Goal: Book appointment/travel/reservation

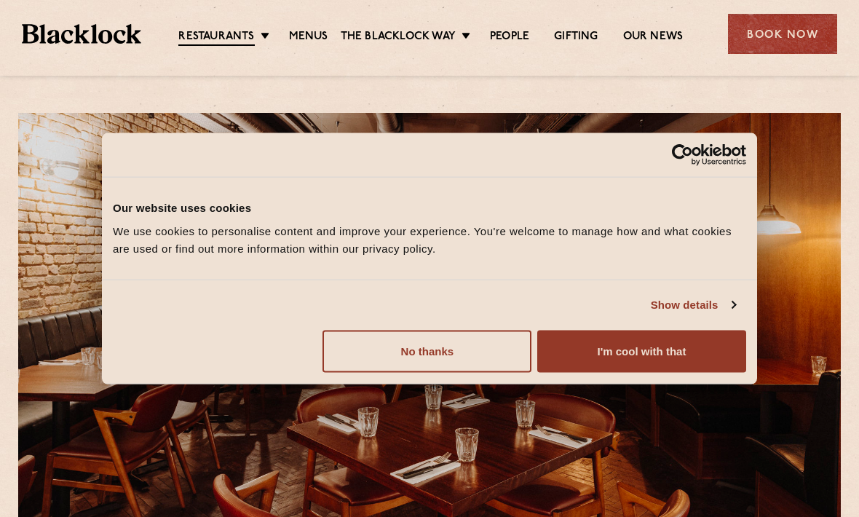
click at [688, 349] on button "I'm cool with that" at bounding box center [641, 351] width 209 height 42
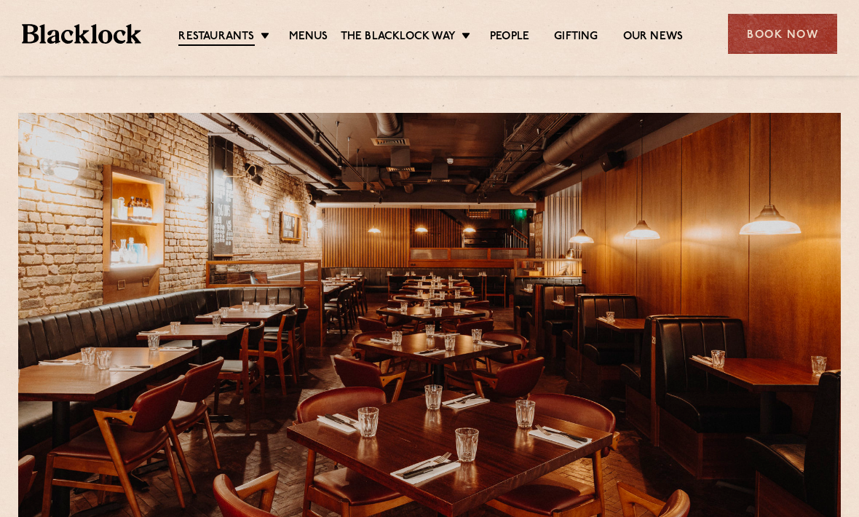
click at [0, 0] on link "Covent Garden" at bounding box center [0, 0] width 0 height 0
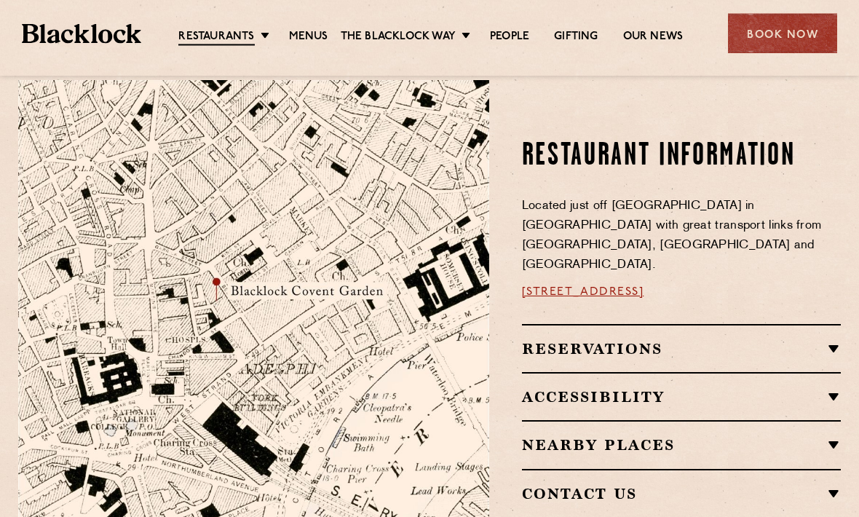
scroll to position [757, 0]
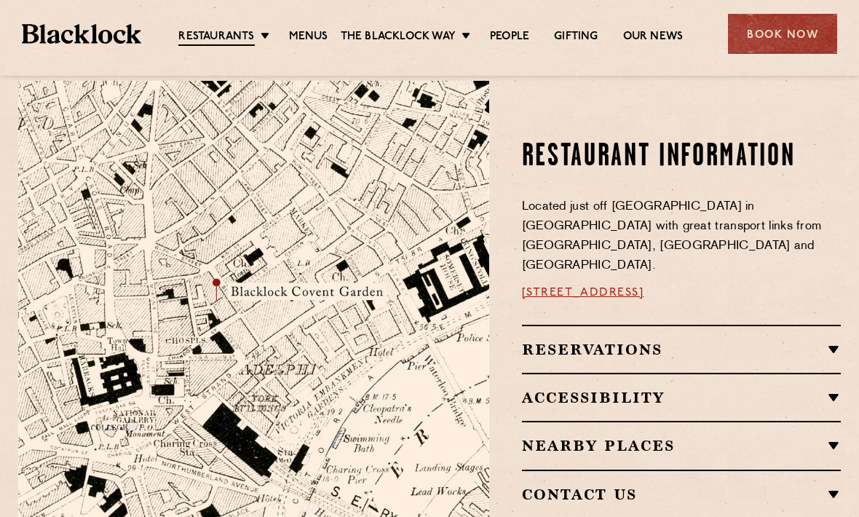
click at [774, 341] on h2 "Reservations" at bounding box center [681, 349] width 319 height 17
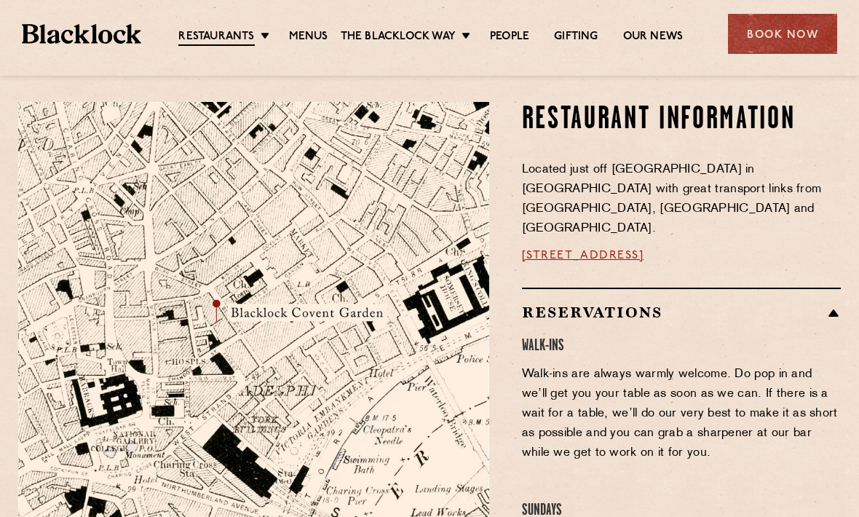
scroll to position [735, 0]
click at [798, 36] on div "Book Now" at bounding box center [782, 34] width 109 height 40
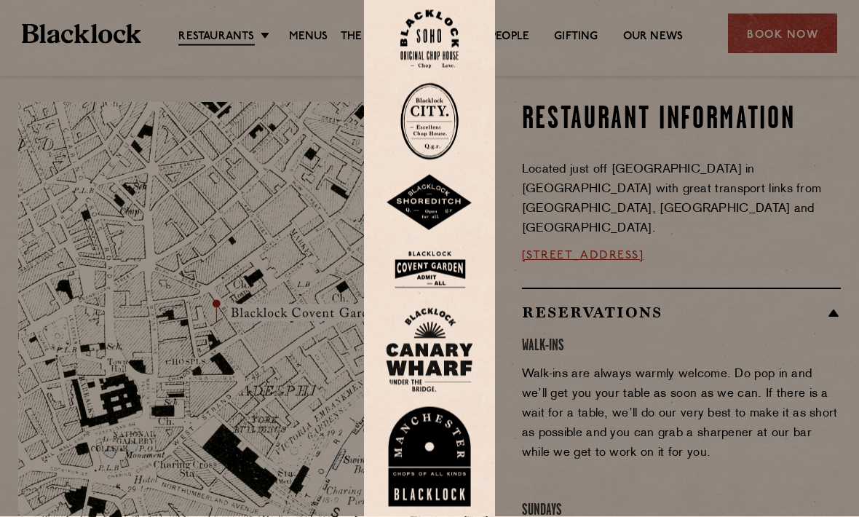
scroll to position [736, 0]
click at [444, 293] on img at bounding box center [429, 269] width 87 height 47
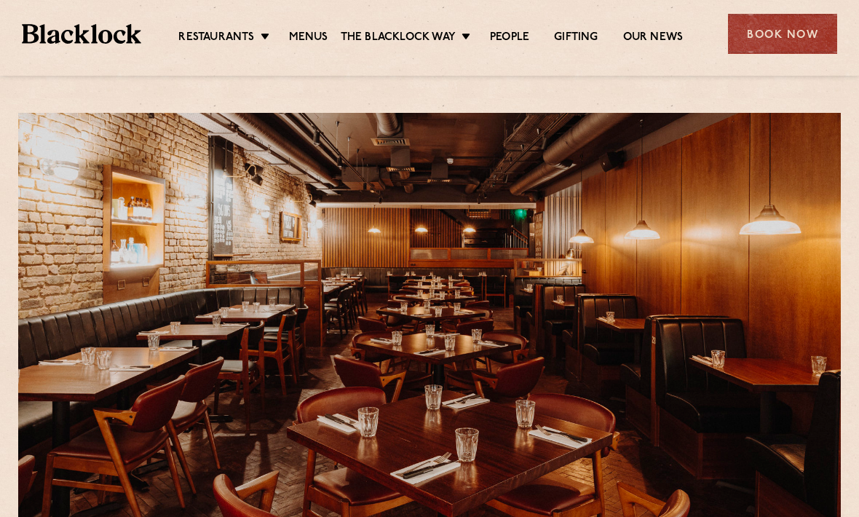
click at [0, 0] on link "Soho" at bounding box center [0, 0] width 0 height 0
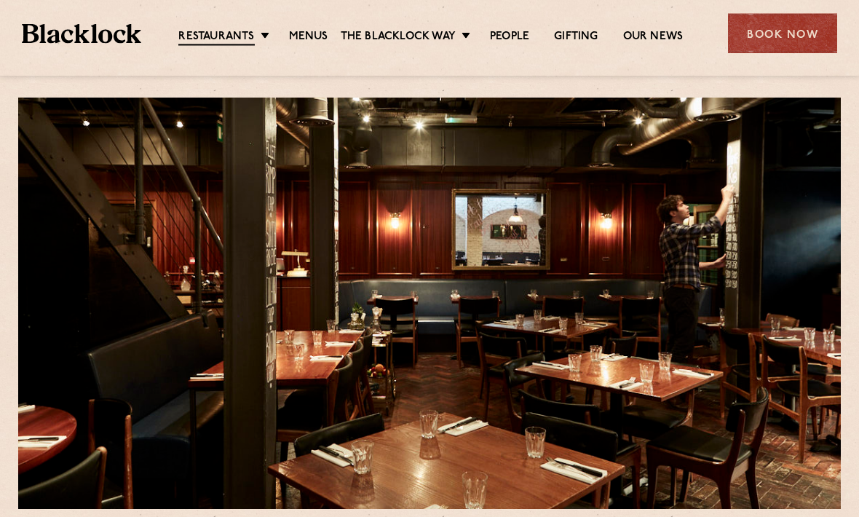
scroll to position [15, 0]
click at [0, 0] on link "City" at bounding box center [0, 0] width 0 height 0
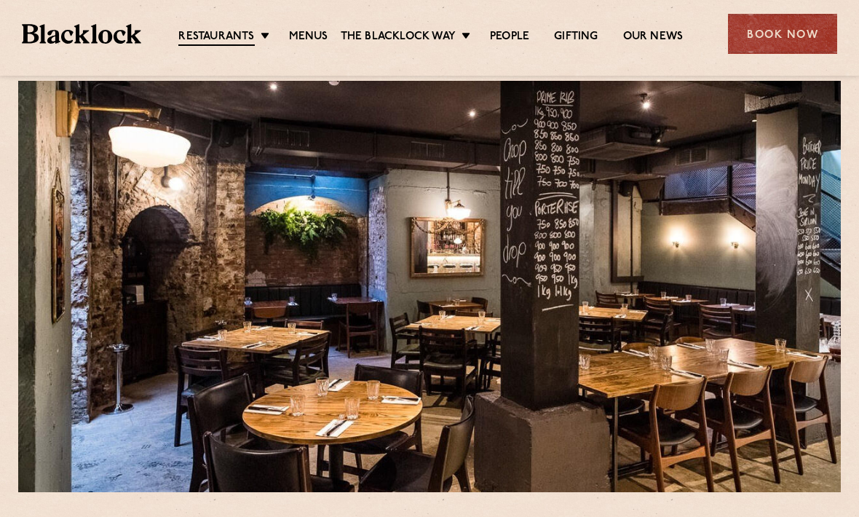
scroll to position [31, 0]
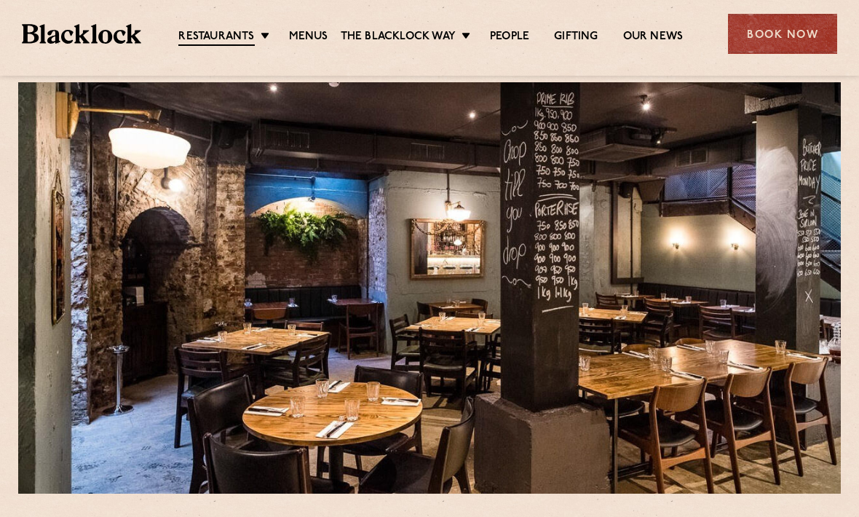
click at [309, 53] on div "Restaurants Soho City Shoreditch Covent Garden Canary Wharf Manchester Birmingh…" at bounding box center [429, 32] width 859 height 65
click at [309, 38] on link "Menus" at bounding box center [308, 37] width 39 height 15
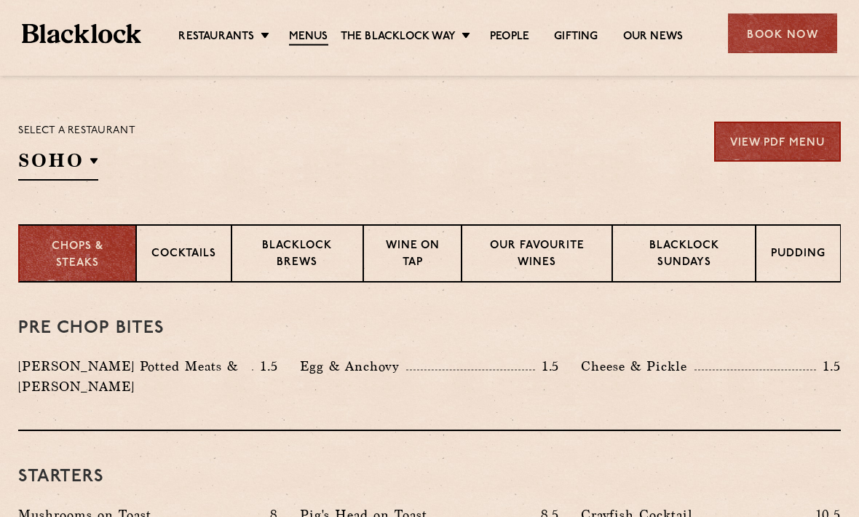
scroll to position [451, 0]
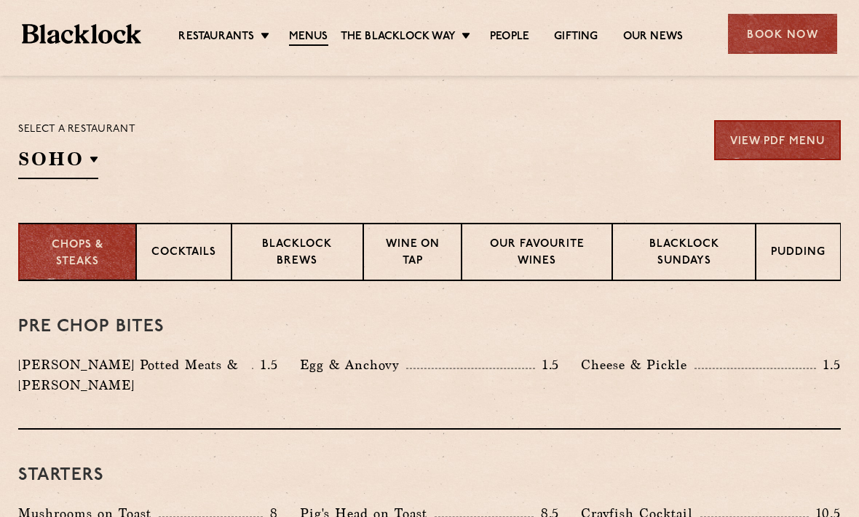
click at [712, 261] on p "Blacklock Sundays" at bounding box center [683, 254] width 113 height 34
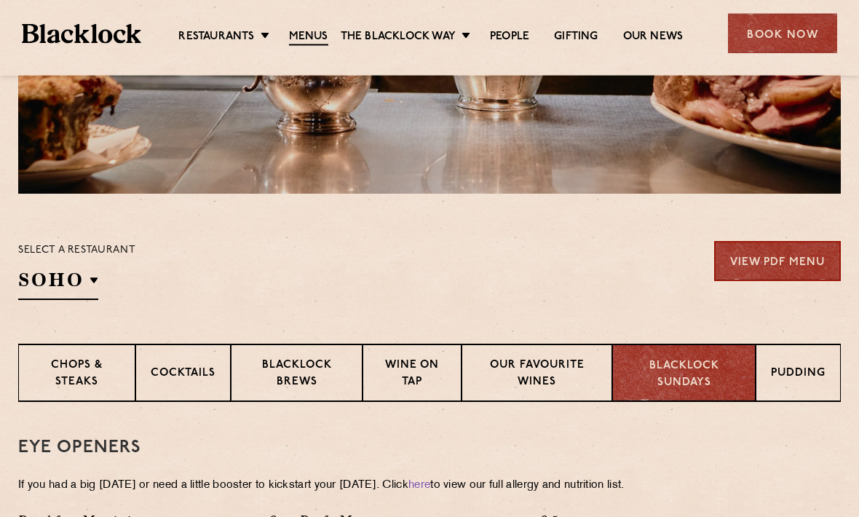
scroll to position [330, 0]
click at [0, 0] on p "Covent Garden" at bounding box center [0, 0] width 0 height 0
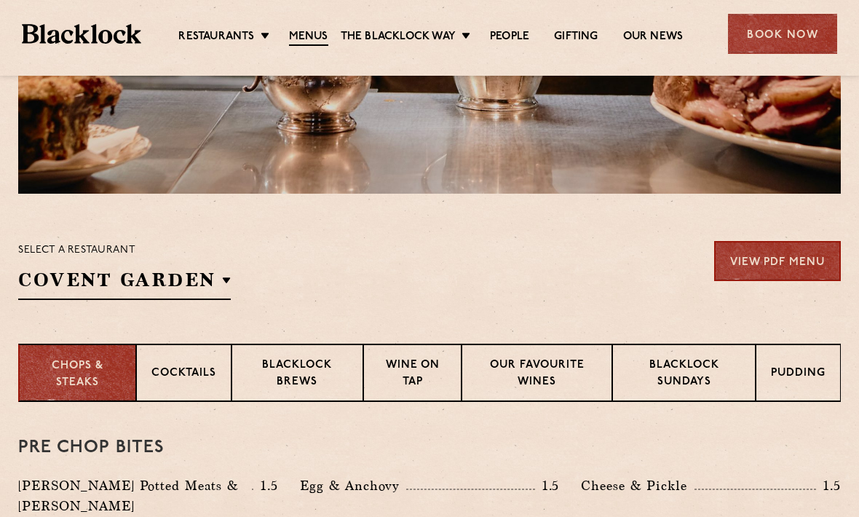
click at [787, 314] on section "Select a restaurant Covent Garden Soho Birmingham City Shoreditch Covent Garden…" at bounding box center [429, 269] width 859 height 150
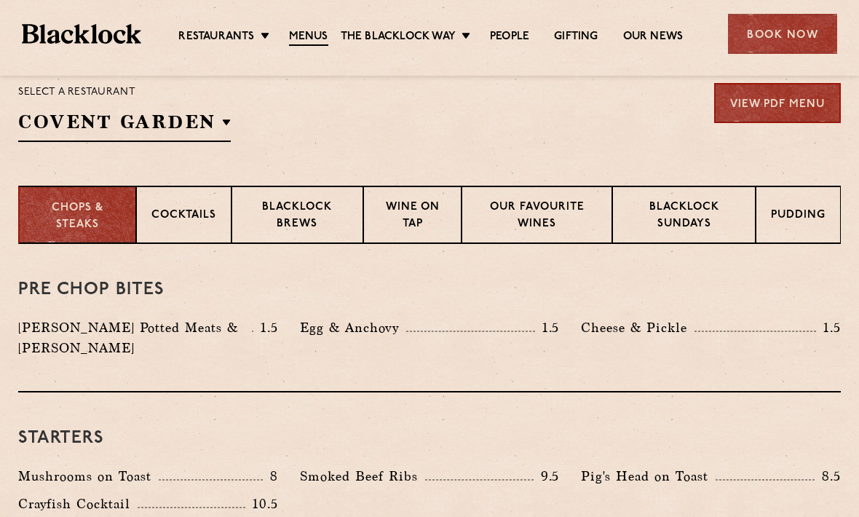
scroll to position [488, 0]
click at [724, 223] on p "Blacklock Sundays" at bounding box center [683, 217] width 113 height 34
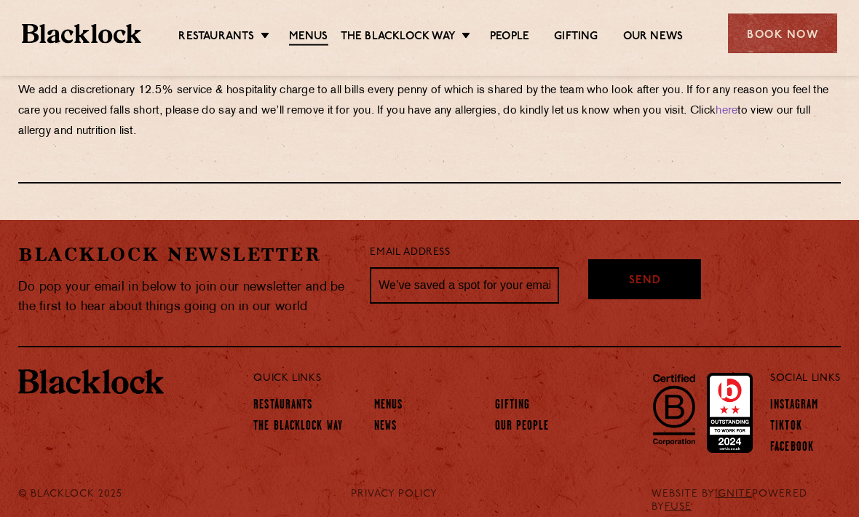
scroll to position [1795, 0]
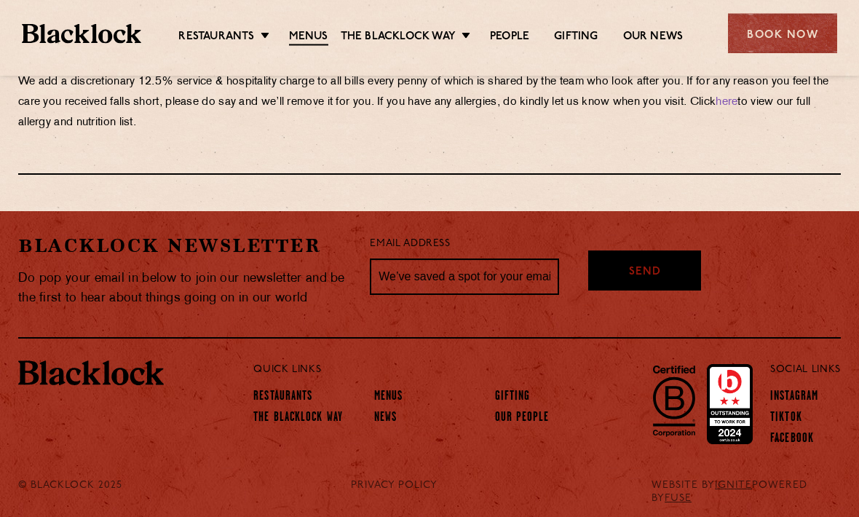
click at [737, 108] on link "here" at bounding box center [726, 103] width 22 height 11
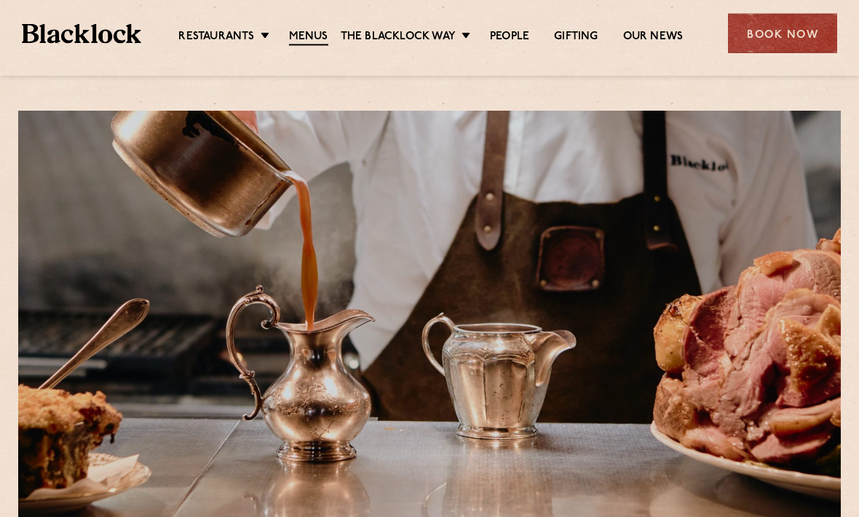
scroll to position [0, 0]
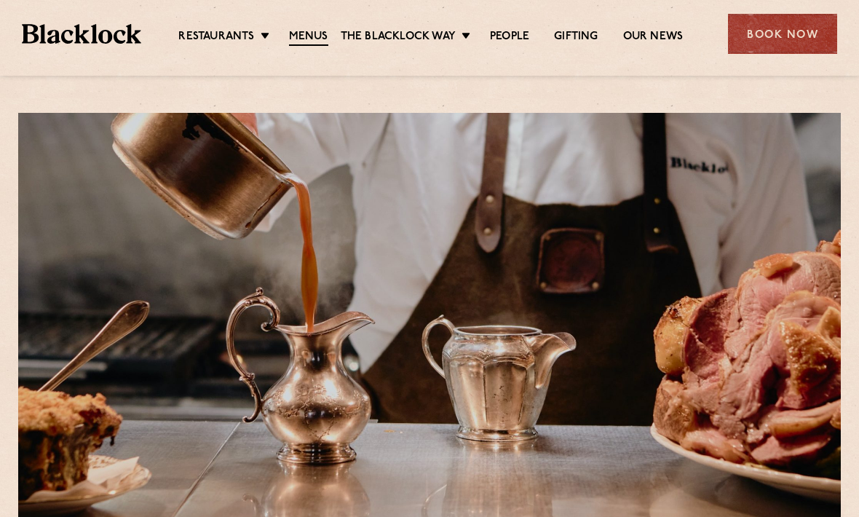
click at [795, 31] on div "Book Now" at bounding box center [782, 34] width 109 height 40
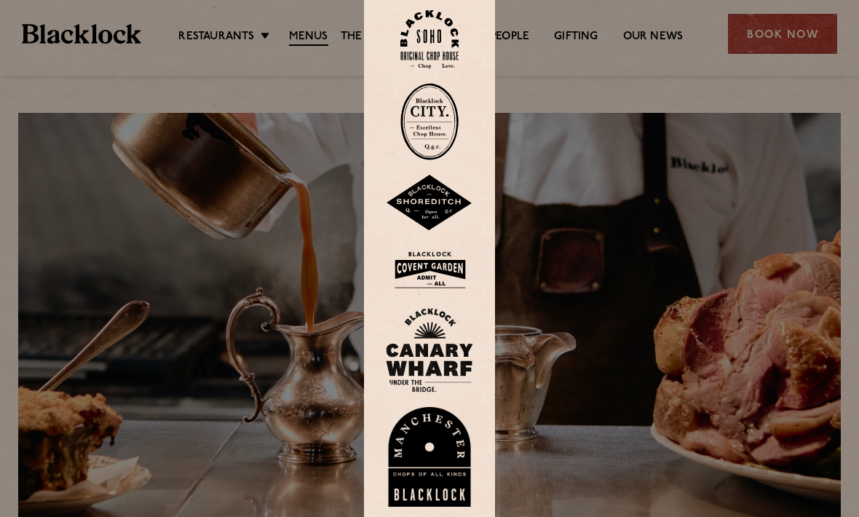
click at [442, 293] on img at bounding box center [429, 269] width 87 height 47
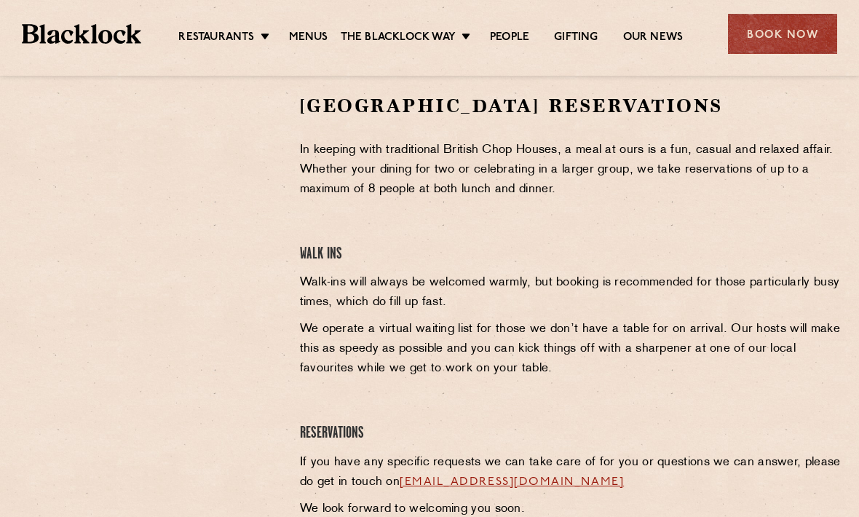
scroll to position [498, 0]
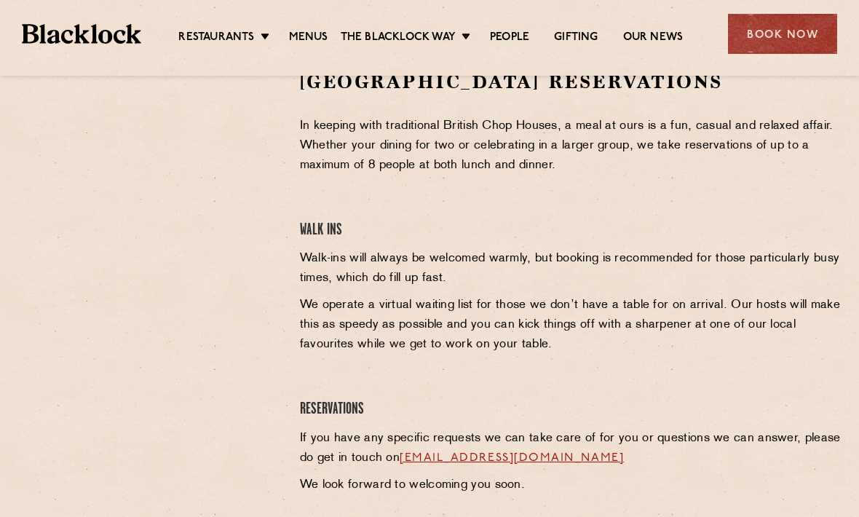
click at [186, 40] on link "Restaurants" at bounding box center [216, 38] width 76 height 15
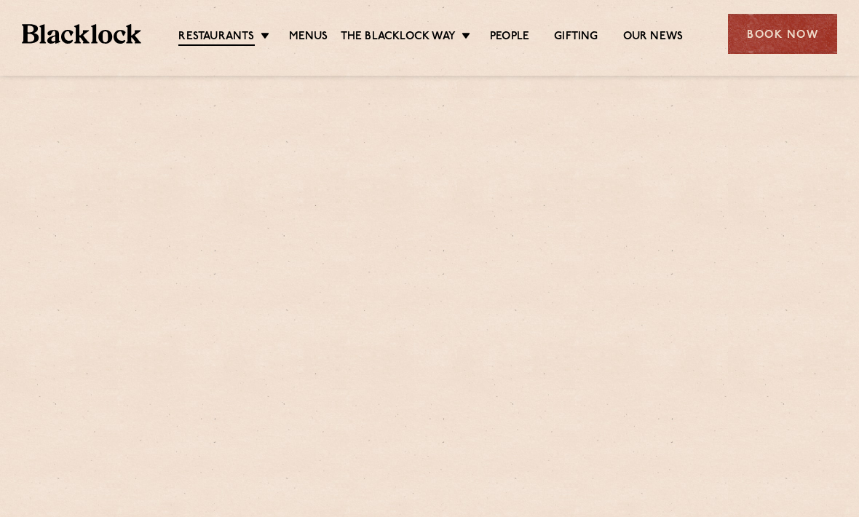
click at [0, 0] on link "City" at bounding box center [0, 0] width 0 height 0
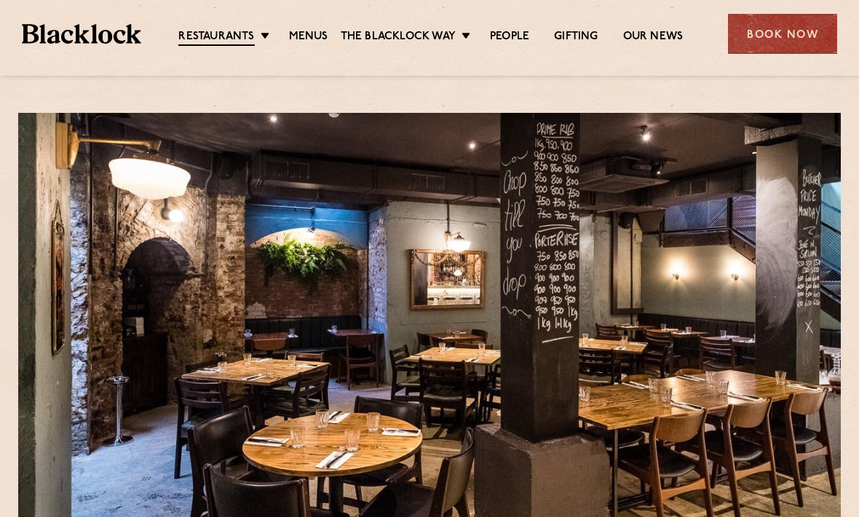
click at [314, 34] on link "Menus" at bounding box center [308, 37] width 39 height 15
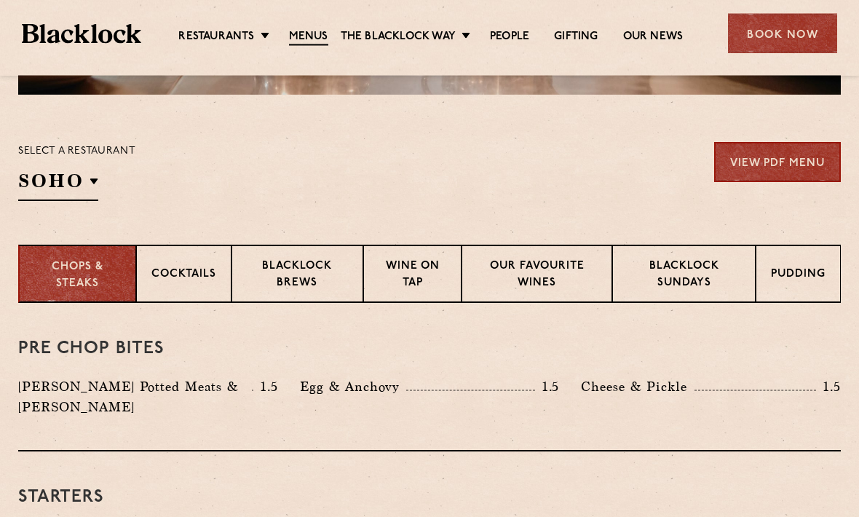
scroll to position [430, 0]
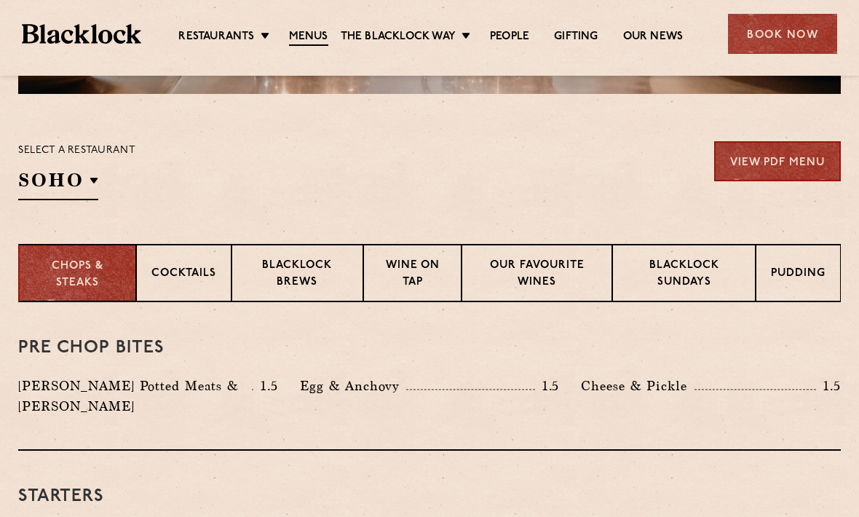
click at [0, 0] on li "City" at bounding box center [0, 0] width 0 height 0
click at [710, 267] on p "Blacklock Sundays" at bounding box center [683, 275] width 113 height 34
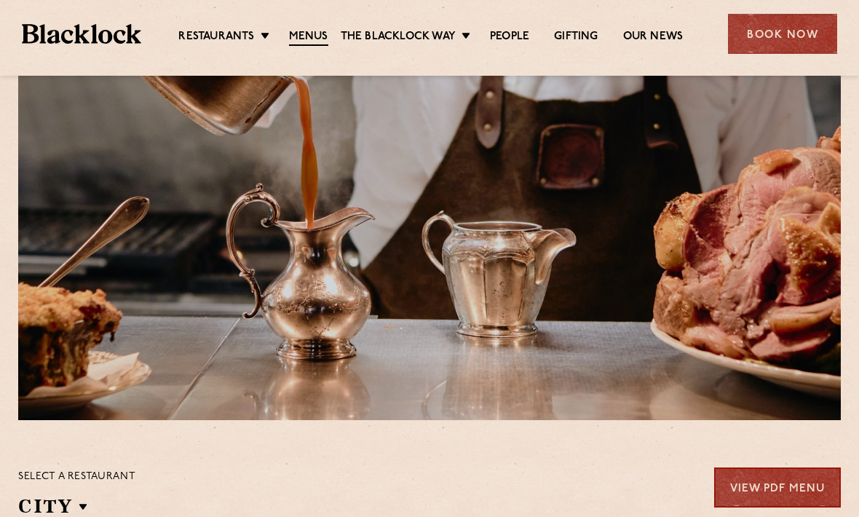
scroll to position [71, 0]
